Goal: Entertainment & Leisure: Consume media (video, audio)

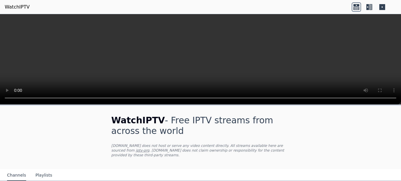
click at [393, 68] on video at bounding box center [200, 59] width 401 height 91
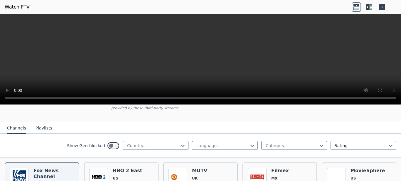
scroll to position [59, 0]
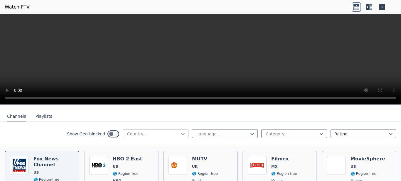
click at [180, 131] on icon at bounding box center [183, 134] width 6 height 6
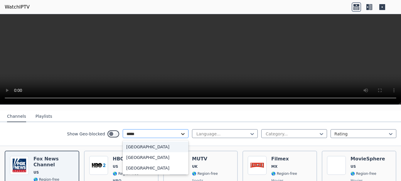
type input "******"
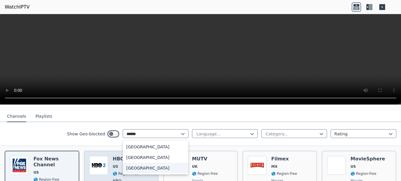
click at [140, 162] on div "[GEOGRAPHIC_DATA]" at bounding box center [156, 167] width 66 height 11
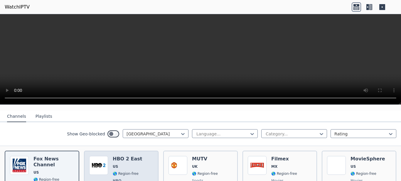
click at [140, 160] on div "Popularity 9518 HBO 2 East US 🌎 Region-free HBO movies series eng spa" at bounding box center [121, 177] width 64 height 43
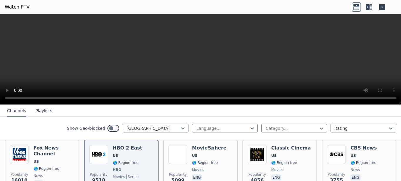
scroll to position [71, 0]
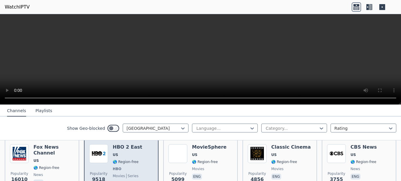
click at [129, 144] on h6 "HBO 2 East" at bounding box center [127, 147] width 29 height 6
click at [123, 144] on h6 "HBO 2 East" at bounding box center [127, 147] width 29 height 6
click at [96, 146] on img at bounding box center [98, 153] width 19 height 19
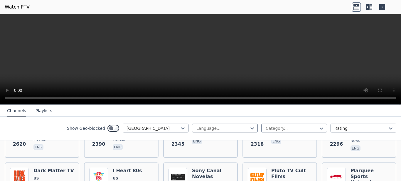
scroll to position [176, 0]
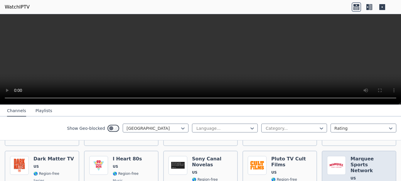
click at [358, 156] on h6 "Marquee Sports Network" at bounding box center [371, 165] width 41 height 18
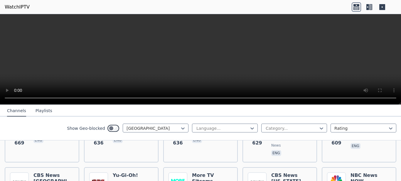
scroll to position [729, 0]
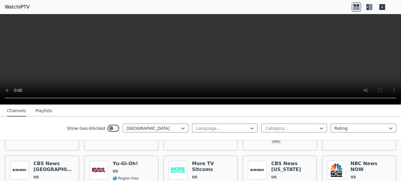
click at [304, 50] on video at bounding box center [200, 59] width 401 height 91
click at [219, 46] on video at bounding box center [200, 59] width 401 height 91
click at [383, 5] on icon at bounding box center [383, 7] width 6 height 6
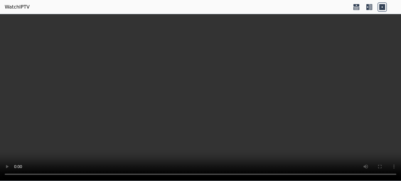
click at [369, 6] on icon at bounding box center [368, 7] width 3 height 6
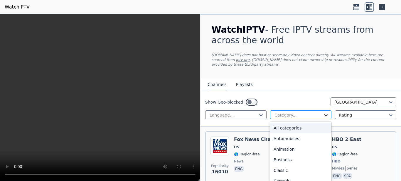
click at [324, 114] on icon at bounding box center [326, 115] width 4 height 2
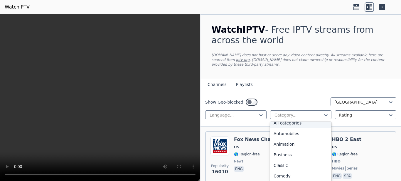
scroll to position [0, 0]
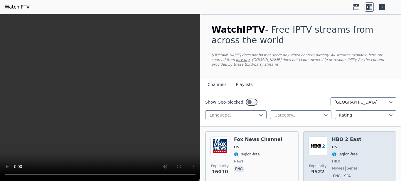
click at [337, 136] on h6 "HBO 2 East" at bounding box center [346, 139] width 29 height 6
click at [317, 140] on img at bounding box center [318, 145] width 19 height 19
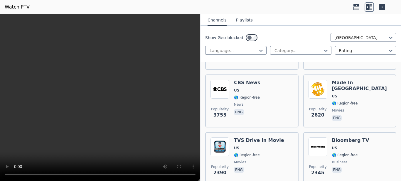
scroll to position [230, 0]
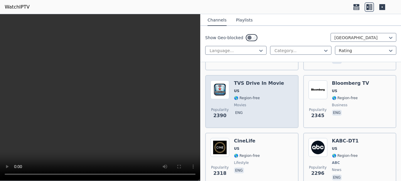
click at [222, 82] on img at bounding box center [220, 89] width 19 height 19
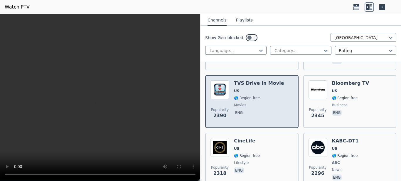
click at [222, 89] on img at bounding box center [220, 89] width 19 height 19
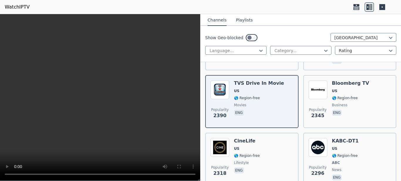
scroll to position [1070, 0]
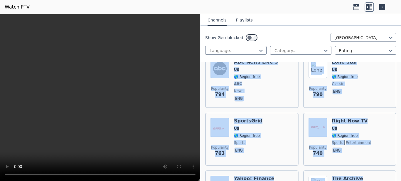
drag, startPoint x: 393, startPoint y: 141, endPoint x: 399, endPoint y: 177, distance: 36.7
click at [399, 177] on div "WatchIPTV - Free IPTV streams from across the world [DOMAIN_NAME] does not host…" at bounding box center [301, 97] width 201 height 167
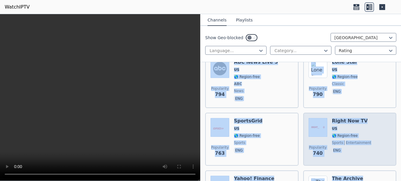
scroll to position [1192, 0]
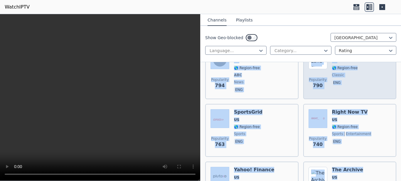
drag, startPoint x: 373, startPoint y: 88, endPoint x: 381, endPoint y: 91, distance: 7.8
click at [374, 88] on div "Popularity 790 Lone Star US 🌎 Region-free classic eng" at bounding box center [350, 71] width 83 height 43
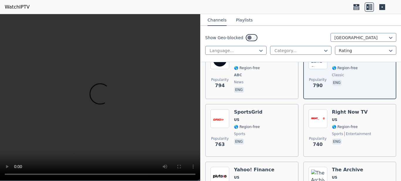
click at [284, 41] on div "Show Geo-blocked [GEOGRAPHIC_DATA]" at bounding box center [300, 37] width 191 height 9
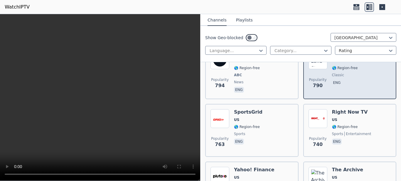
click at [357, 74] on div "Popularity 790 Lone Star US 🌎 Region-free classic eng" at bounding box center [350, 71] width 83 height 43
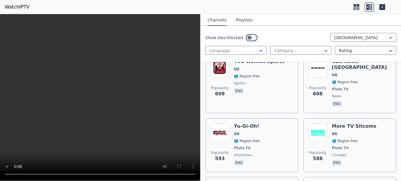
scroll to position [1674, 0]
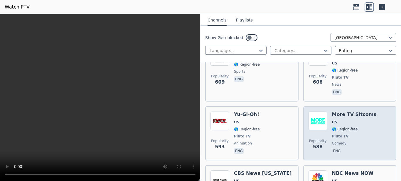
click at [316, 111] on img at bounding box center [318, 120] width 19 height 19
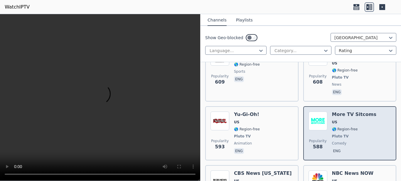
click at [316, 111] on img at bounding box center [318, 120] width 19 height 19
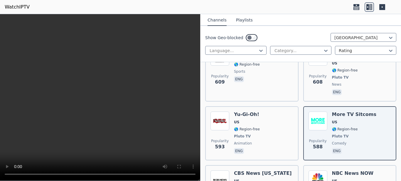
click at [357, 5] on icon at bounding box center [357, 5] width 6 height 2
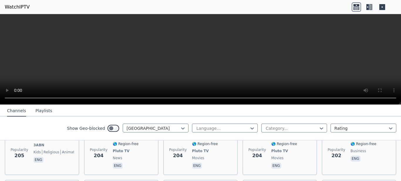
click at [327, 58] on video at bounding box center [200, 59] width 401 height 91
